Goal: Task Accomplishment & Management: Manage account settings

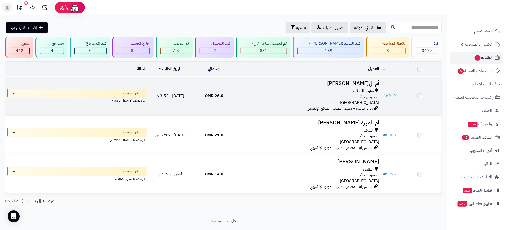
drag, startPoint x: 0, startPoint y: 0, endPoint x: 265, endPoint y: 92, distance: 280.1
click at [265, 92] on div "جنوب الباطنة" at bounding box center [308, 92] width 141 height 6
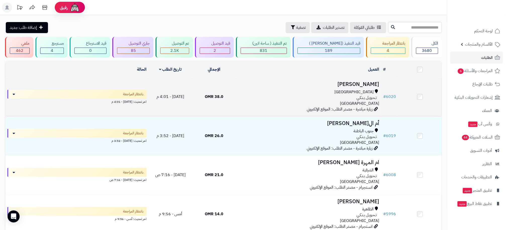
click at [245, 97] on div "تـحـويـل بـنـكـي" at bounding box center [308, 98] width 141 height 6
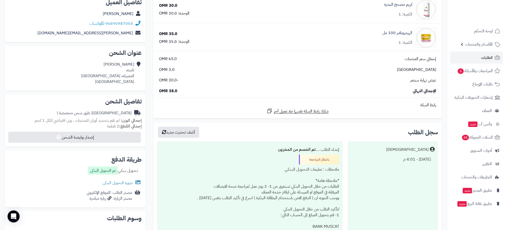
scroll to position [75, 0]
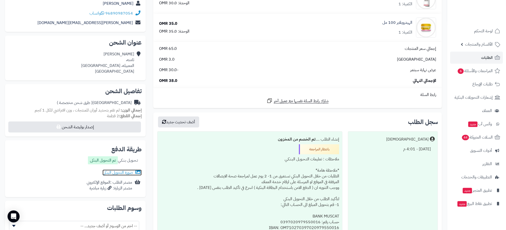
click at [119, 172] on link "صورة التحويل البنكى" at bounding box center [121, 173] width 39 height 6
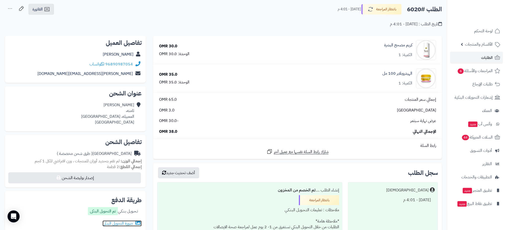
scroll to position [0, 0]
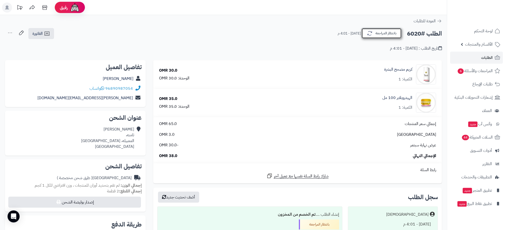
click at [379, 32] on button "بانتظار المراجعة" at bounding box center [381, 33] width 40 height 11
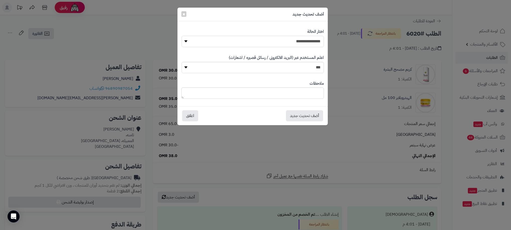
drag, startPoint x: 318, startPoint y: 41, endPoint x: 320, endPoint y: 44, distance: 3.6
click at [318, 41] on select "**********" at bounding box center [253, 41] width 142 height 11
select select "**"
click at [182, 36] on select "**********" at bounding box center [253, 41] width 142 height 11
click at [313, 115] on button "أضف تحديث جديد" at bounding box center [304, 115] width 37 height 11
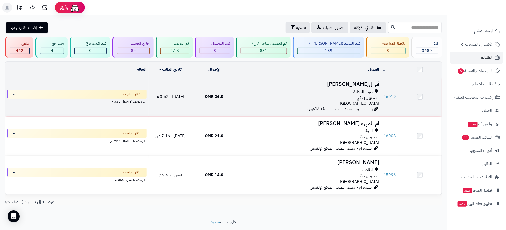
click at [235, 99] on td "26.0 OMR" at bounding box center [214, 97] width 44 height 39
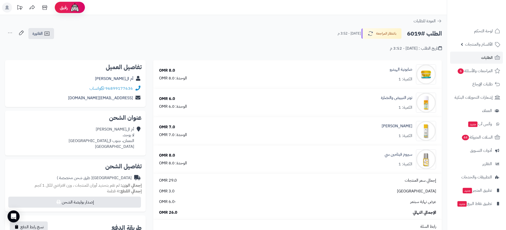
click at [416, 35] on h2 "الطلب #6019" at bounding box center [424, 34] width 35 height 10
drag, startPoint x: 416, startPoint y: 35, endPoint x: 414, endPoint y: 33, distance: 2.8
copy h2 "6019"
click at [17, 46] on div "تاريخ الطلب : [DATE] - 3:52 م" at bounding box center [223, 46] width 437 height 12
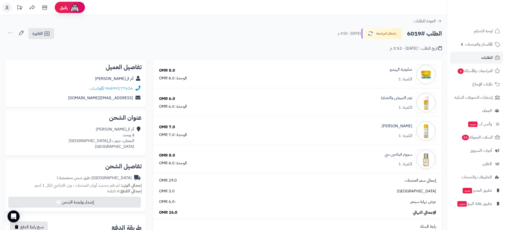
drag, startPoint x: 83, startPoint y: 89, endPoint x: 106, endPoint y: 89, distance: 23.6
click at [106, 89] on div "96899177636 واتساب" at bounding box center [75, 89] width 133 height 10
click at [146, 86] on div "**********" at bounding box center [75, 212] width 148 height 304
click at [142, 87] on div "تفاصيل العميل أم الفيصل 96899177636 واتساب 100moonlifht100@gmail.com" at bounding box center [75, 83] width 141 height 47
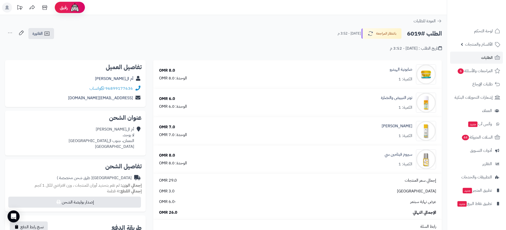
click at [142, 87] on div "تفاصيل العميل أم الفيصل 96899177636 واتساب 100moonlifht100@gmail.com" at bounding box center [75, 83] width 141 height 47
click at [134, 87] on icon at bounding box center [137, 89] width 6 height 6
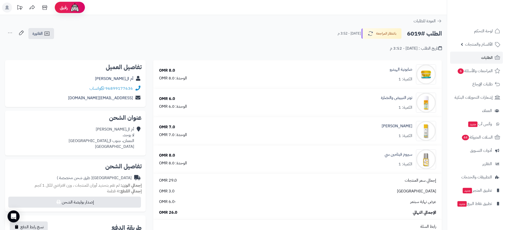
click at [129, 84] on div "96899177636 واتساب" at bounding box center [75, 89] width 133 height 10
drag, startPoint x: 129, startPoint y: 84, endPoint x: 124, endPoint y: 87, distance: 6.2
copy div "96899177636"
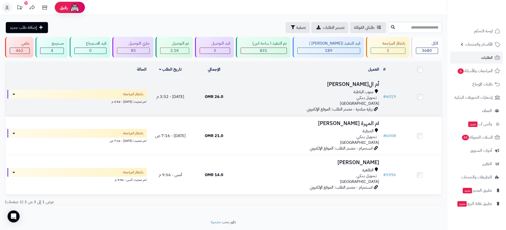
click at [230, 101] on td "26.0 OMR" at bounding box center [214, 97] width 44 height 39
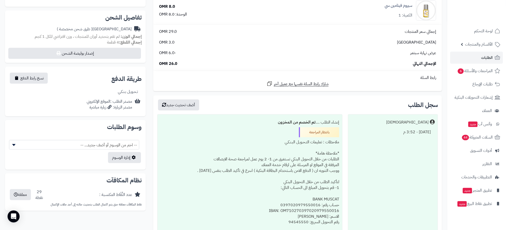
scroll to position [151, 0]
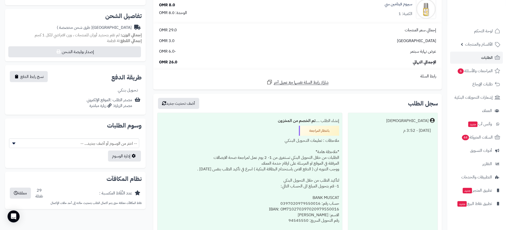
click at [345, 39] on div "عمان 3.0 OMR" at bounding box center [297, 41] width 284 height 6
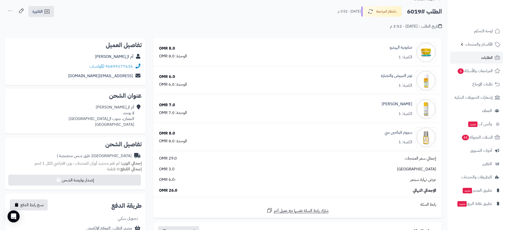
scroll to position [0, 0]
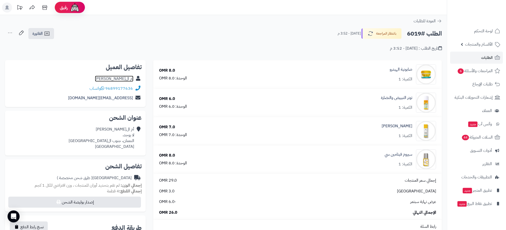
click at [123, 76] on link "أم ال[PERSON_NAME]" at bounding box center [114, 79] width 38 height 6
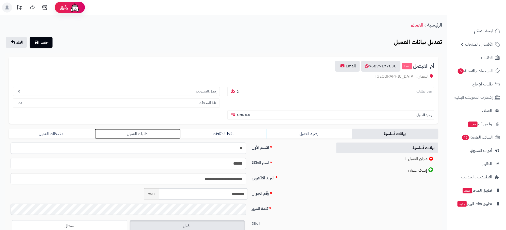
click at [129, 134] on link "طلبات العميل" at bounding box center [138, 134] width 86 height 10
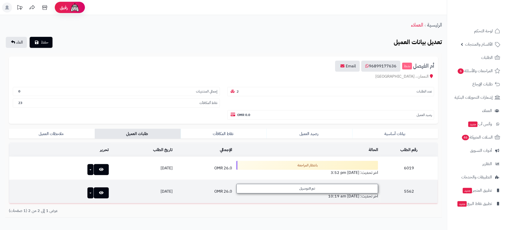
click at [280, 188] on div "تم التوصيل" at bounding box center [307, 189] width 142 height 10
click at [282, 191] on div "تم التوصيل" at bounding box center [307, 189] width 142 height 10
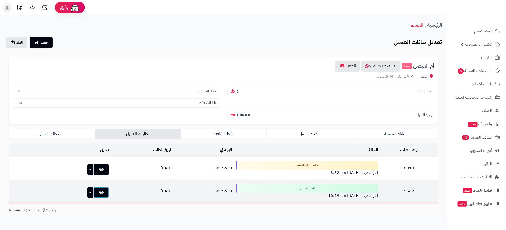
click at [94, 192] on link at bounding box center [101, 193] width 15 height 11
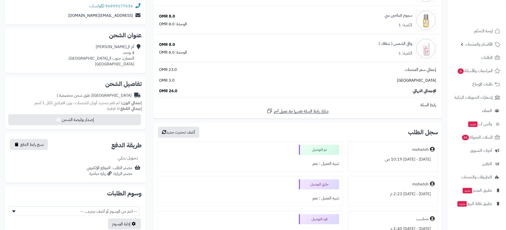
scroll to position [113, 0]
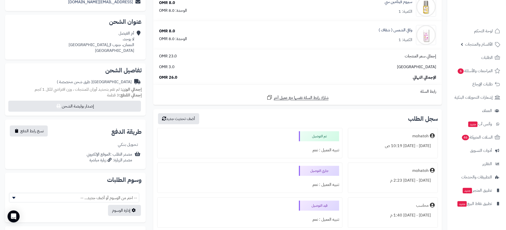
scroll to position [113, 0]
